Goal: Navigation & Orientation: Find specific page/section

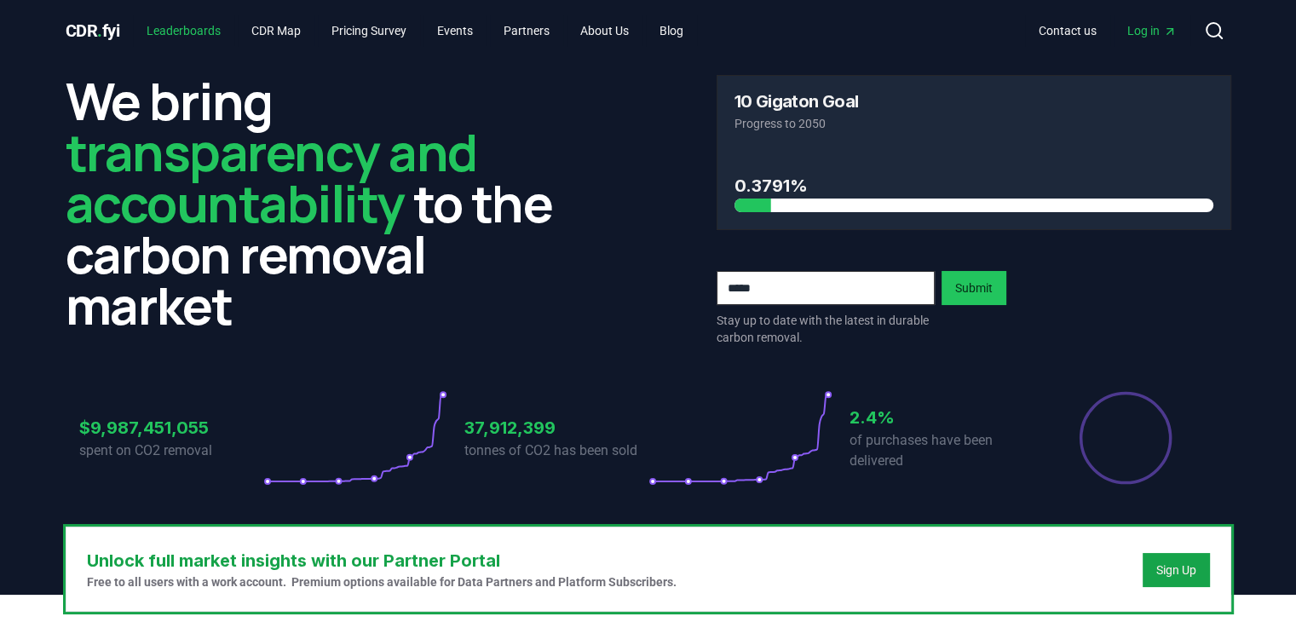
click at [179, 27] on link "Leaderboards" at bounding box center [183, 30] width 101 height 31
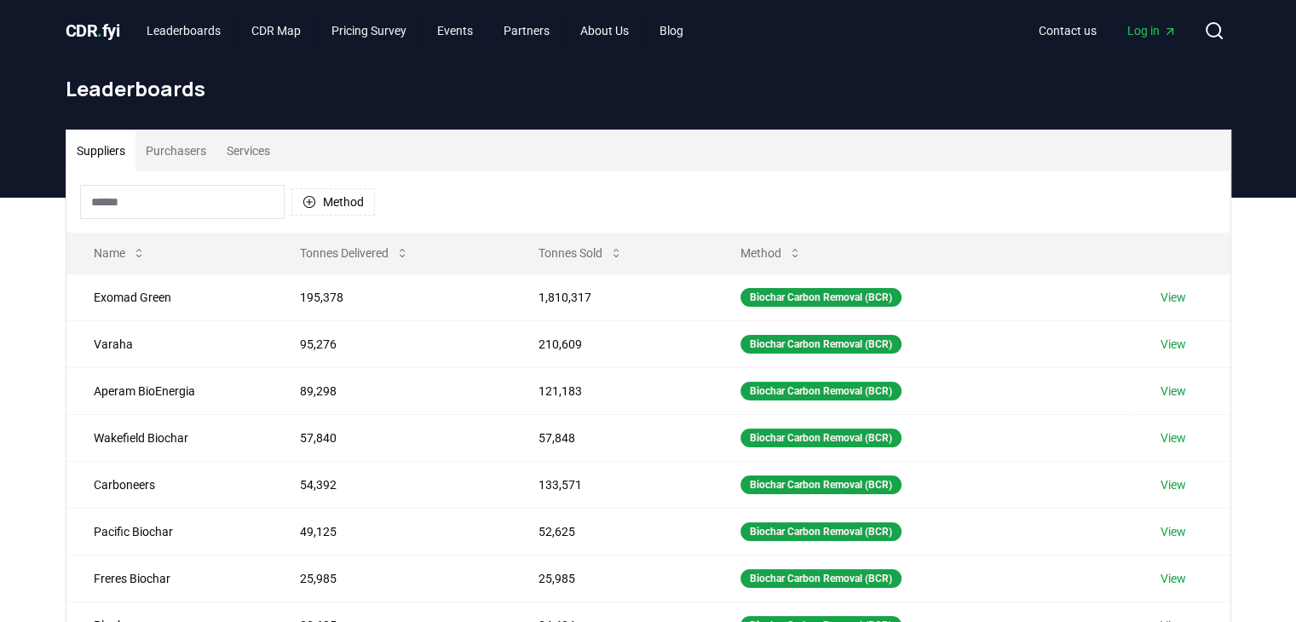
click at [199, 154] on button "Purchasers" at bounding box center [176, 150] width 81 height 41
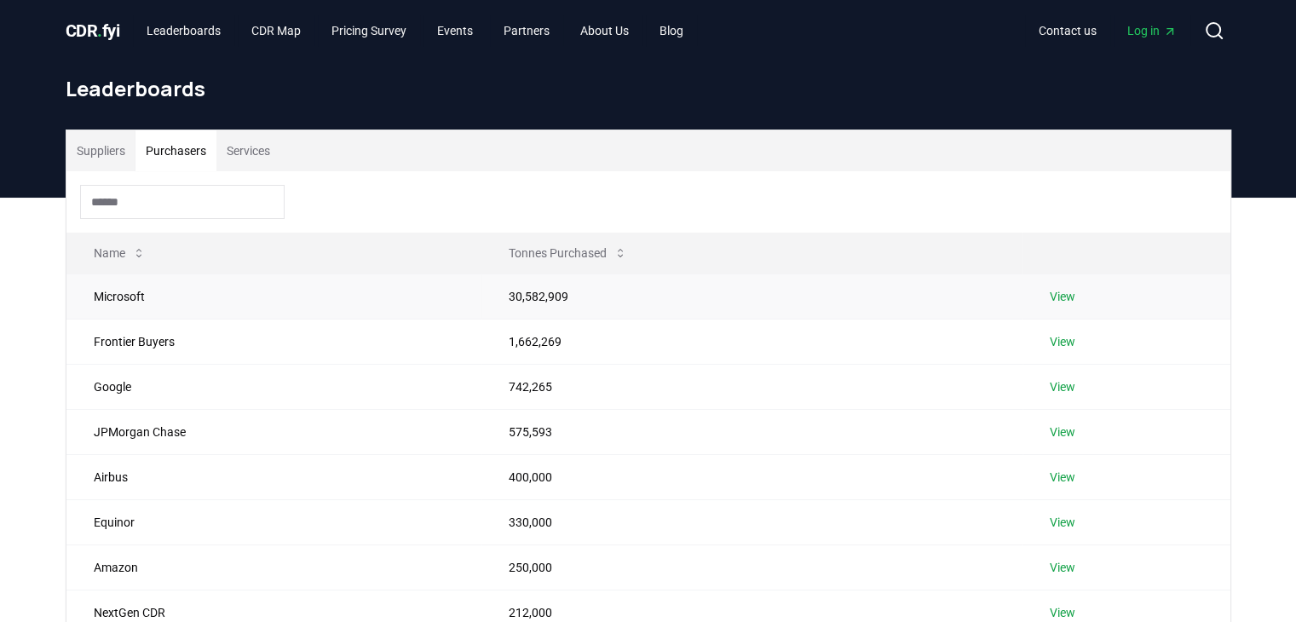
click at [1066, 291] on link "View" at bounding box center [1063, 296] width 26 height 17
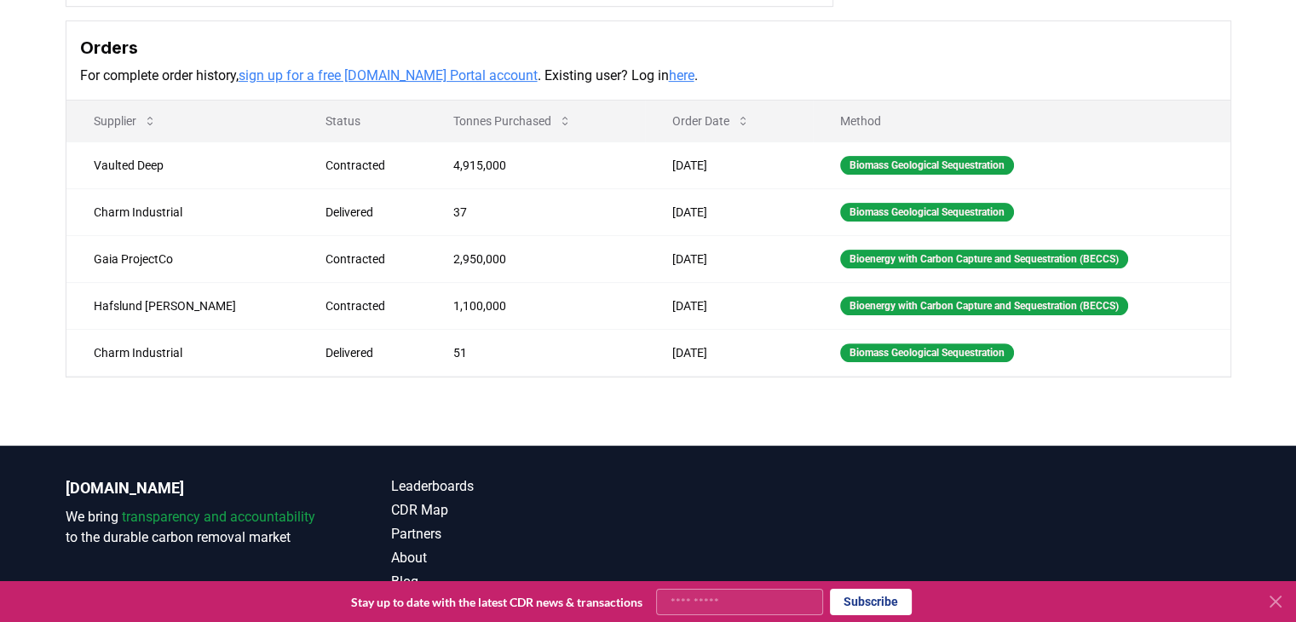
scroll to position [385, 0]
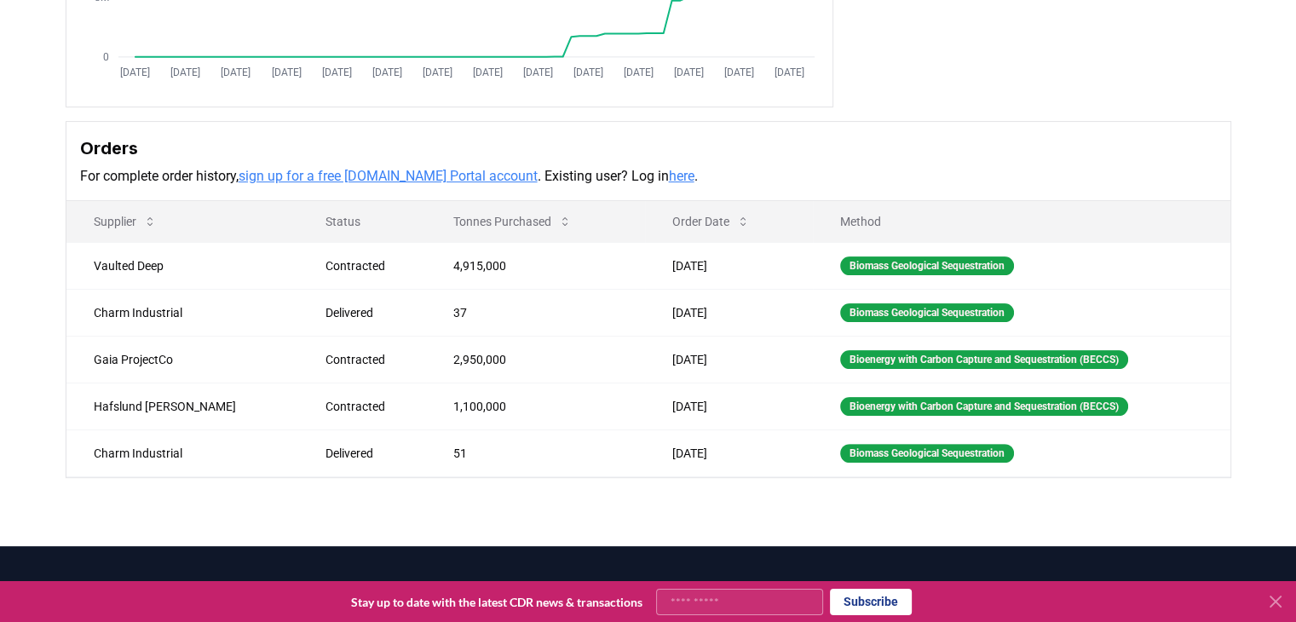
click at [416, 169] on link "sign up for a free [DOMAIN_NAME] Portal account" at bounding box center [388, 176] width 299 height 16
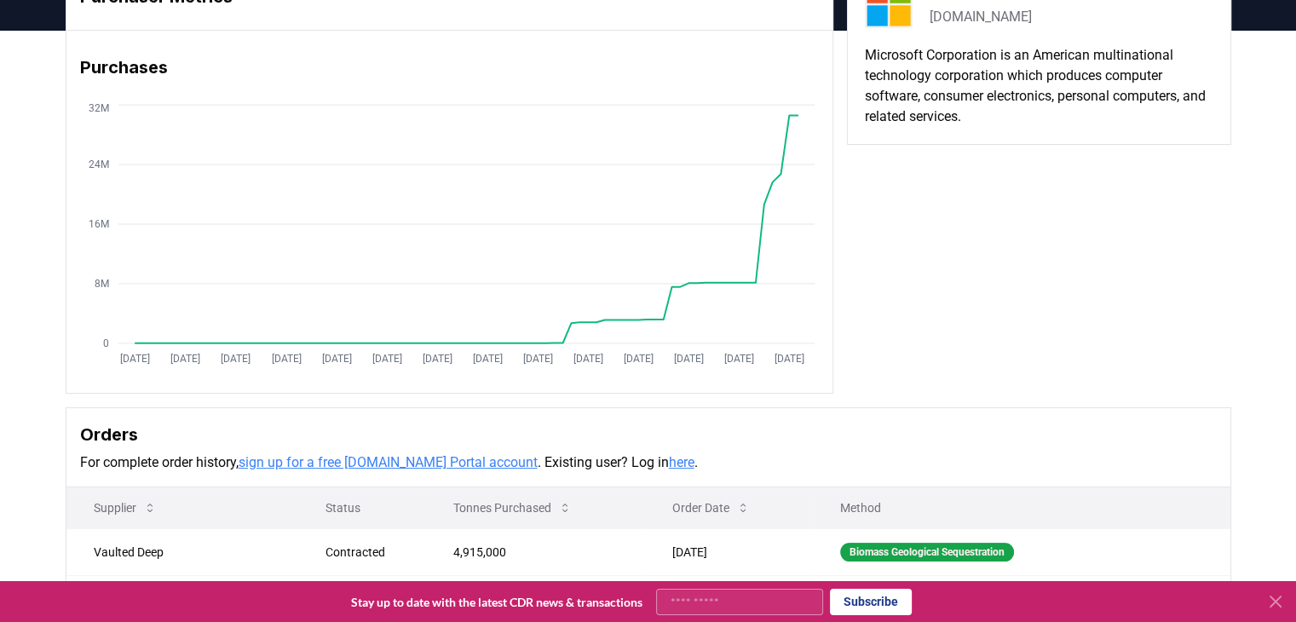
scroll to position [0, 0]
